Goal: Task Accomplishment & Management: Manage account settings

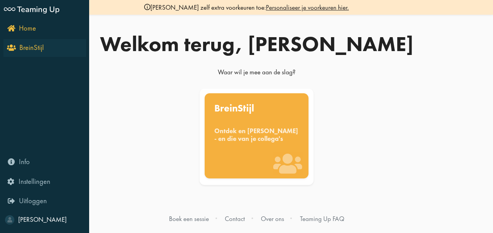
click at [11, 53] on link "BreinStijl" at bounding box center [44, 48] width 83 height 18
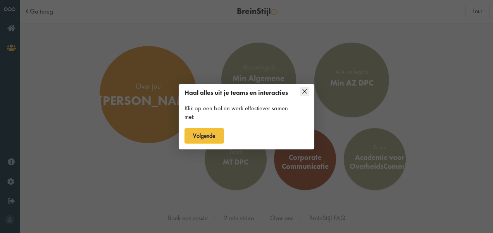
click at [156, 92] on div at bounding box center [246, 116] width 493 height 233
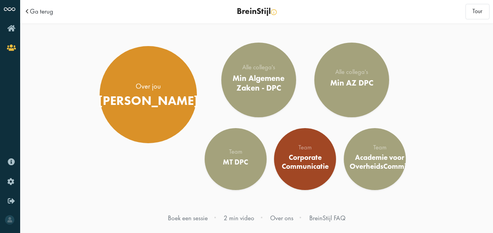
click at [156, 93] on div "[PERSON_NAME]" at bounding box center [148, 100] width 100 height 15
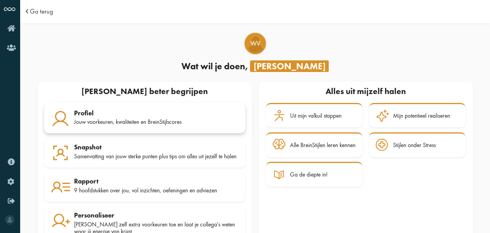
click at [144, 119] on div "Jouw voorkeuren, kwaliteiten en BreinStijlscores" at bounding box center [156, 122] width 165 height 7
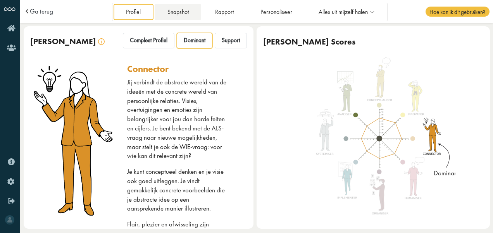
click at [178, 7] on link "Snapshot" at bounding box center [178, 12] width 47 height 16
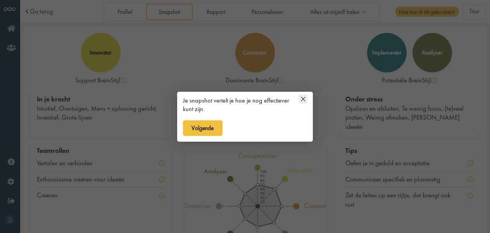
click at [303, 99] on icon at bounding box center [303, 99] width 4 height 4
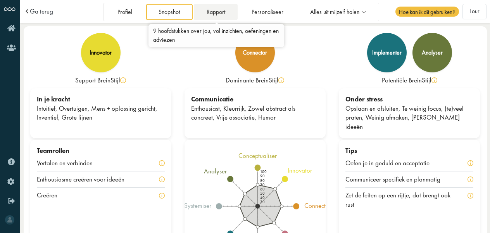
click at [217, 15] on link "Rapport" at bounding box center [216, 12] width 44 height 16
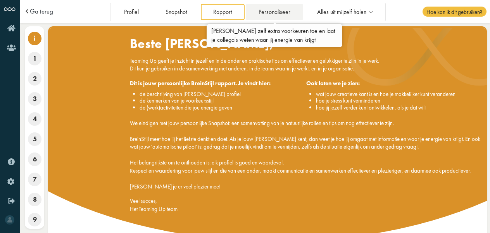
click at [275, 10] on link "Personaliseer" at bounding box center [274, 12] width 57 height 16
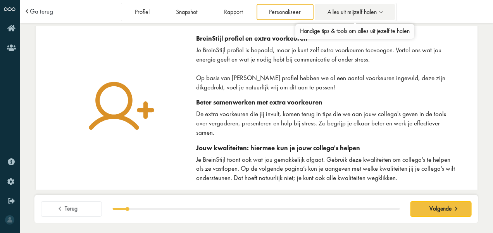
click at [333, 15] on span "Alles uit mijzelf halen" at bounding box center [352, 12] width 49 height 7
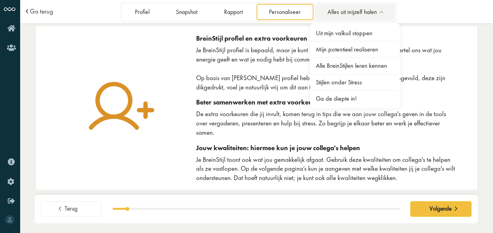
click at [333, 15] on span "Alles uit mijzelf halen" at bounding box center [352, 12] width 49 height 7
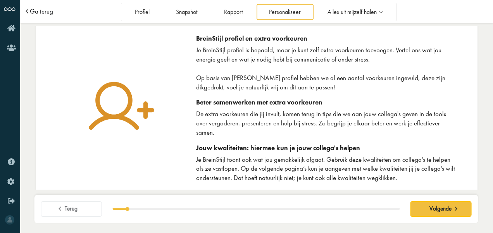
click at [45, 12] on span "Ga terug" at bounding box center [41, 11] width 23 height 7
